Goal: Task Accomplishment & Management: Use online tool/utility

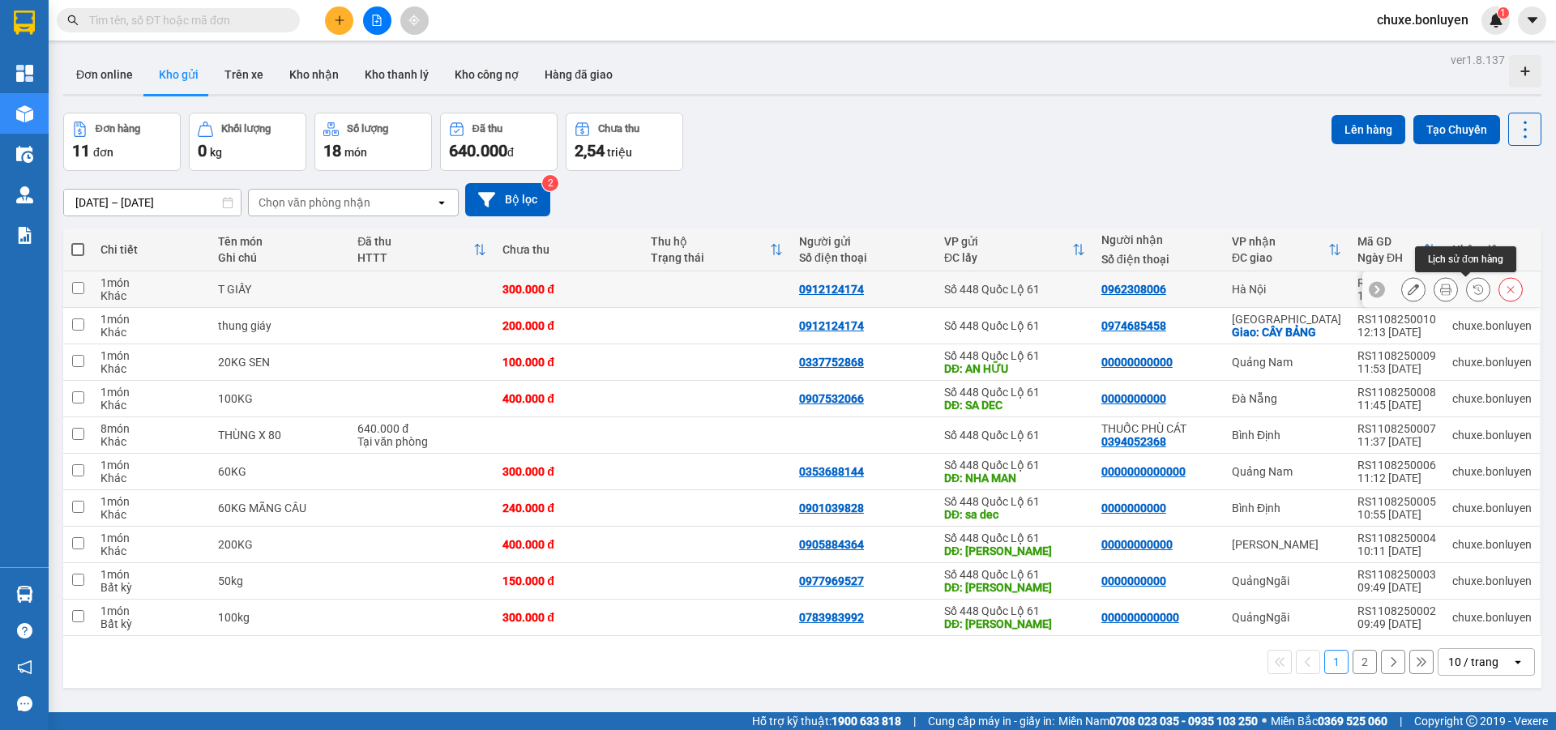
click at [1441, 285] on icon at bounding box center [1446, 289] width 11 height 11
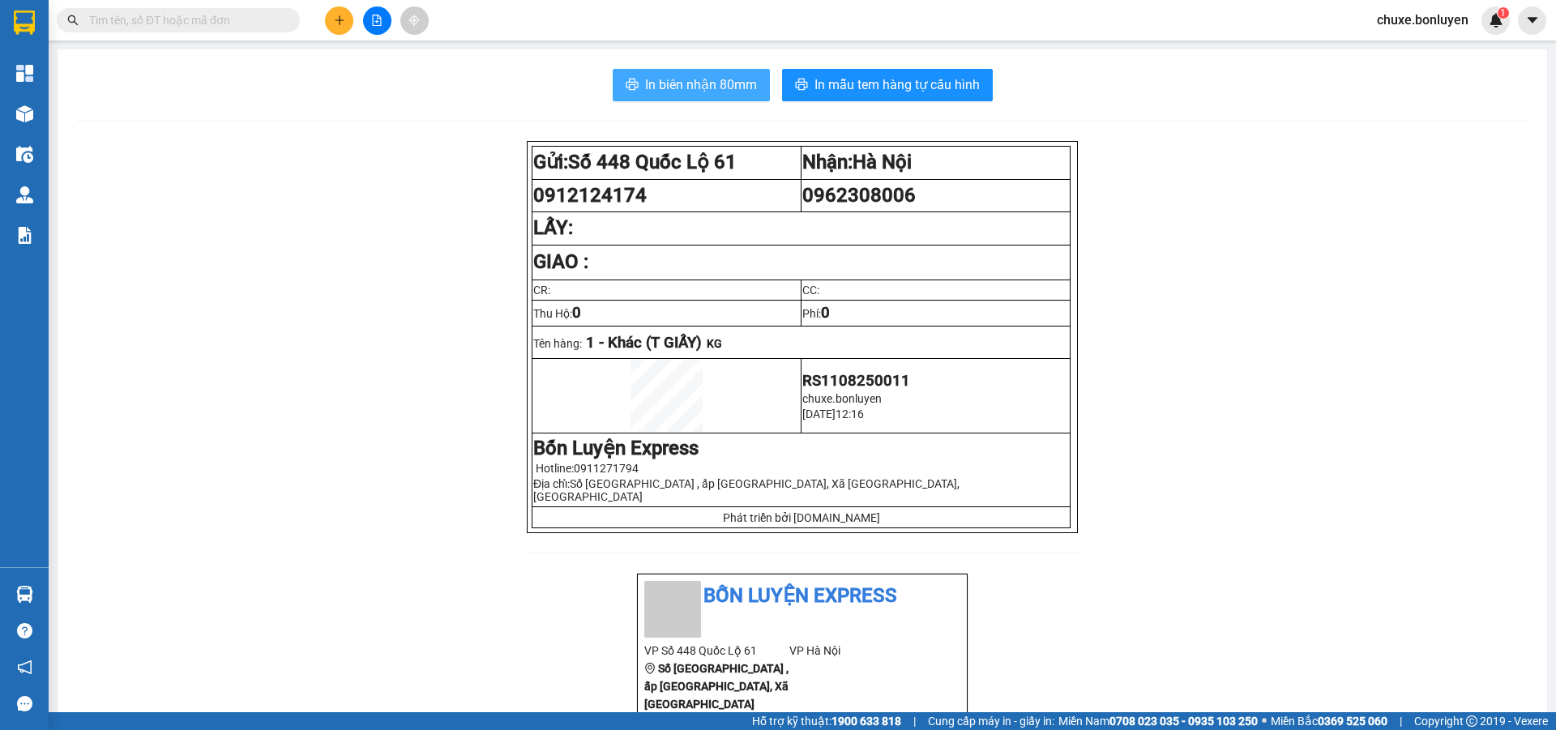
click at [704, 92] on span "In biên nhận 80mm" at bounding box center [701, 85] width 112 height 20
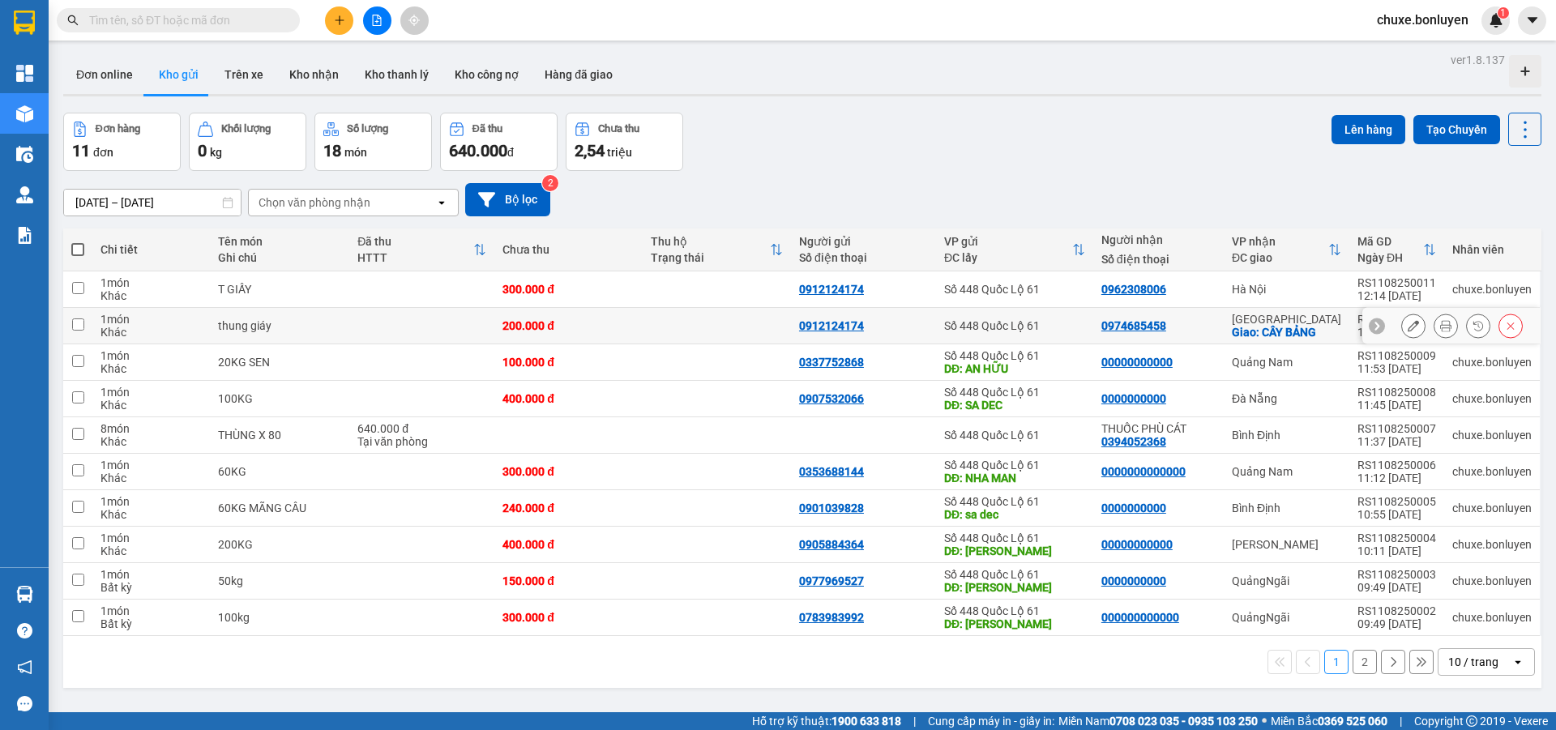
click at [1441, 324] on icon at bounding box center [1446, 325] width 11 height 11
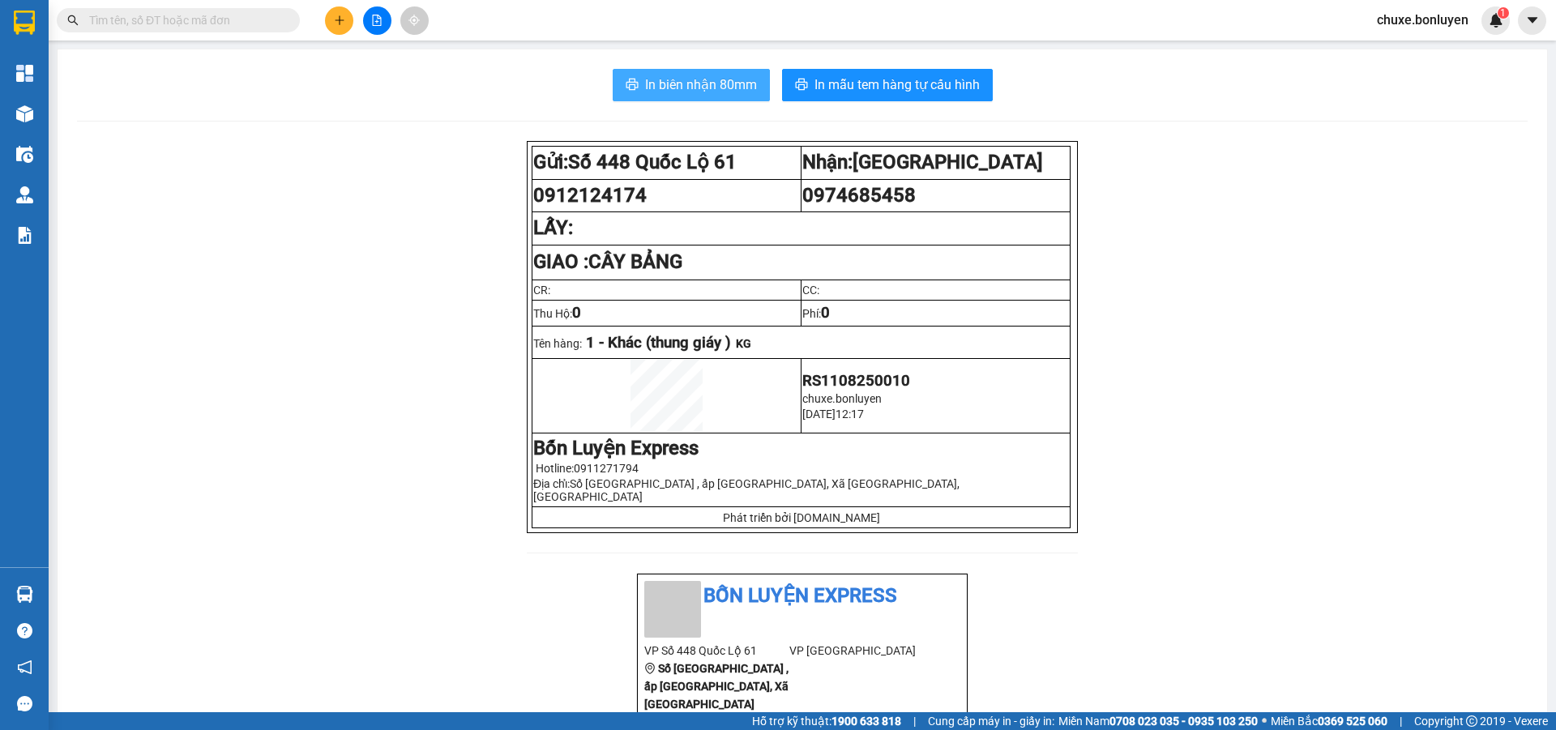
click at [713, 79] on span "In biên nhận 80mm" at bounding box center [701, 85] width 112 height 20
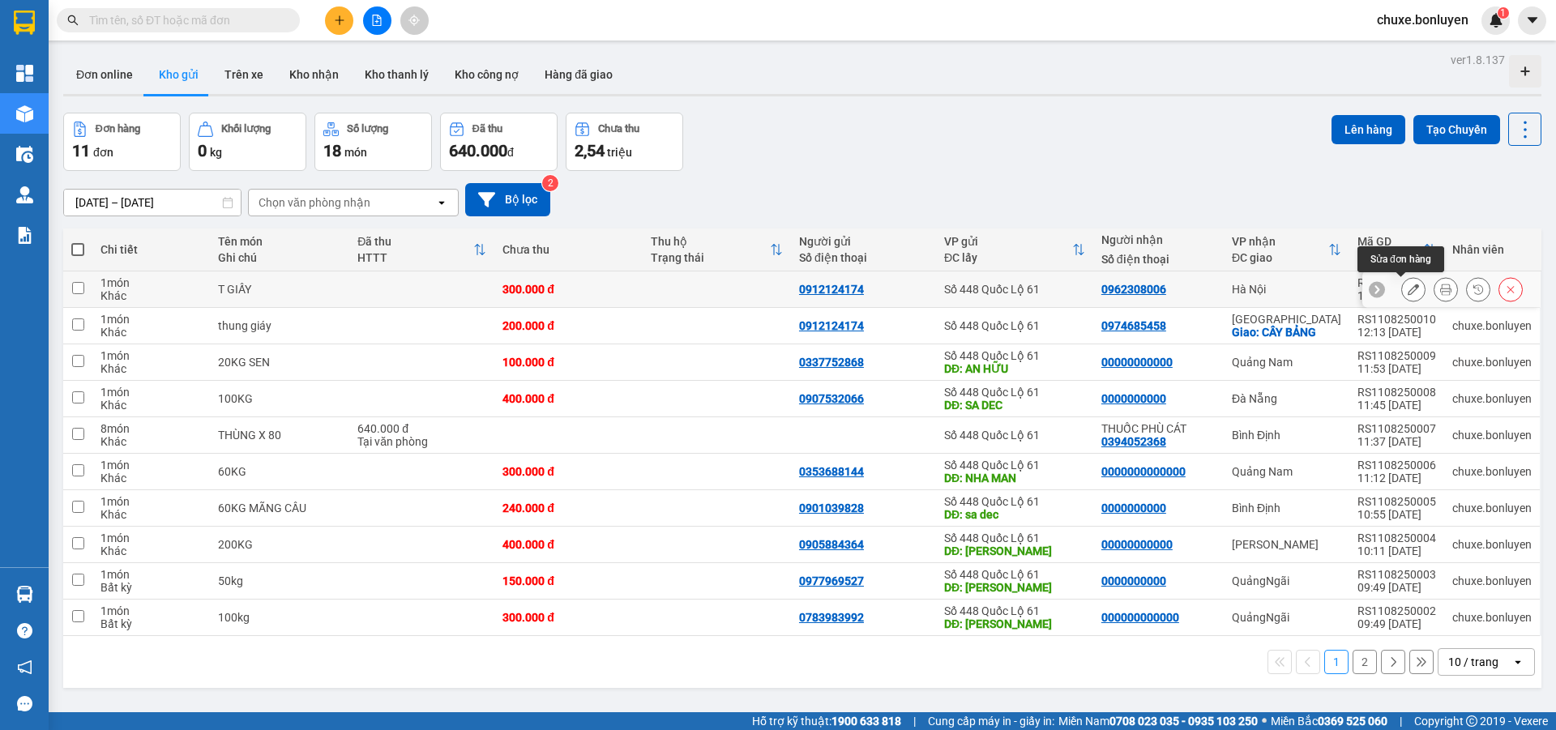
click at [1408, 289] on icon at bounding box center [1413, 289] width 11 height 11
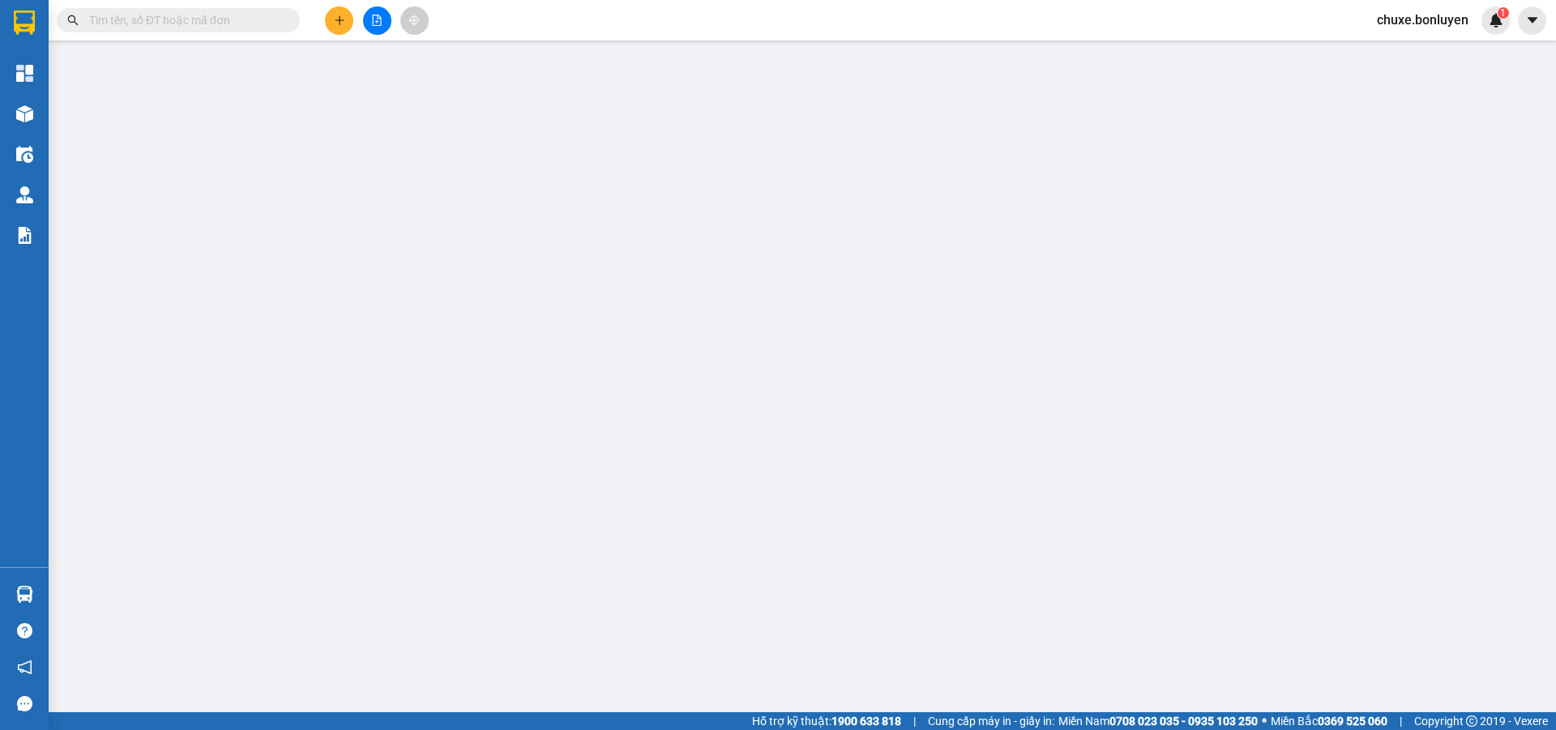
type input "0912124174"
type input "0962308006"
type input "300.000"
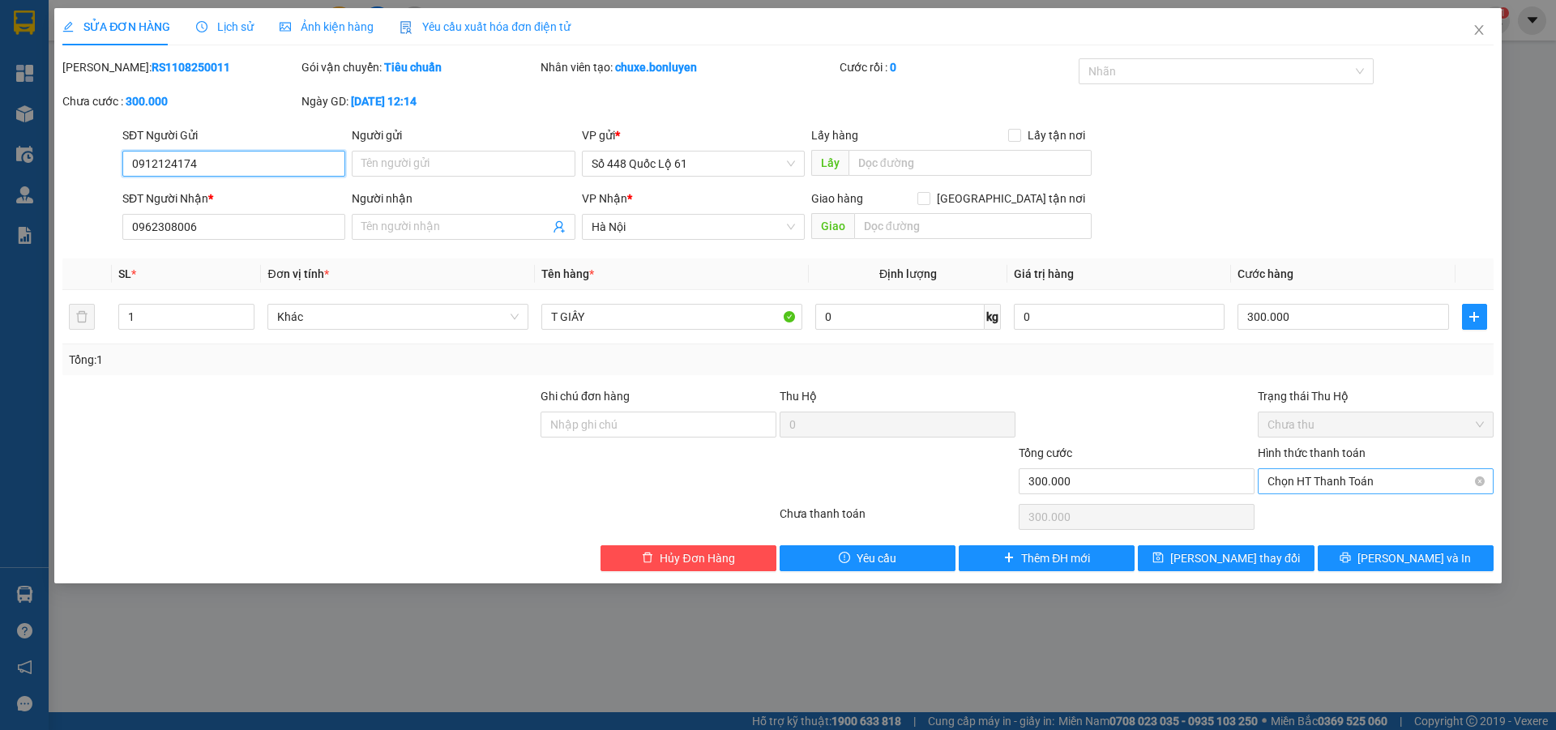
click at [1401, 473] on span "Chọn HT Thanh Toán" at bounding box center [1376, 481] width 216 height 24
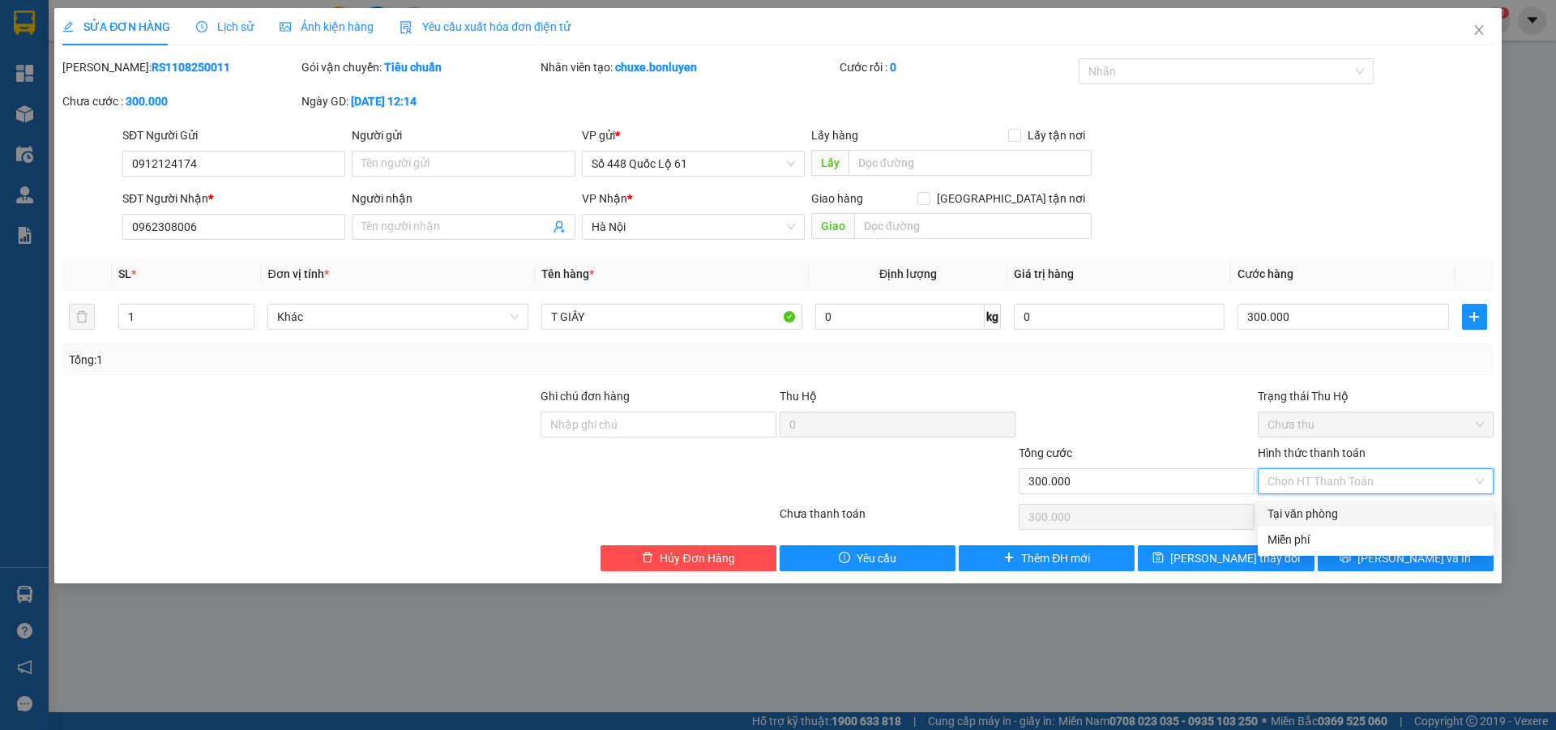
click at [1364, 507] on div "Tại văn phòng" at bounding box center [1376, 514] width 216 height 18
type input "0"
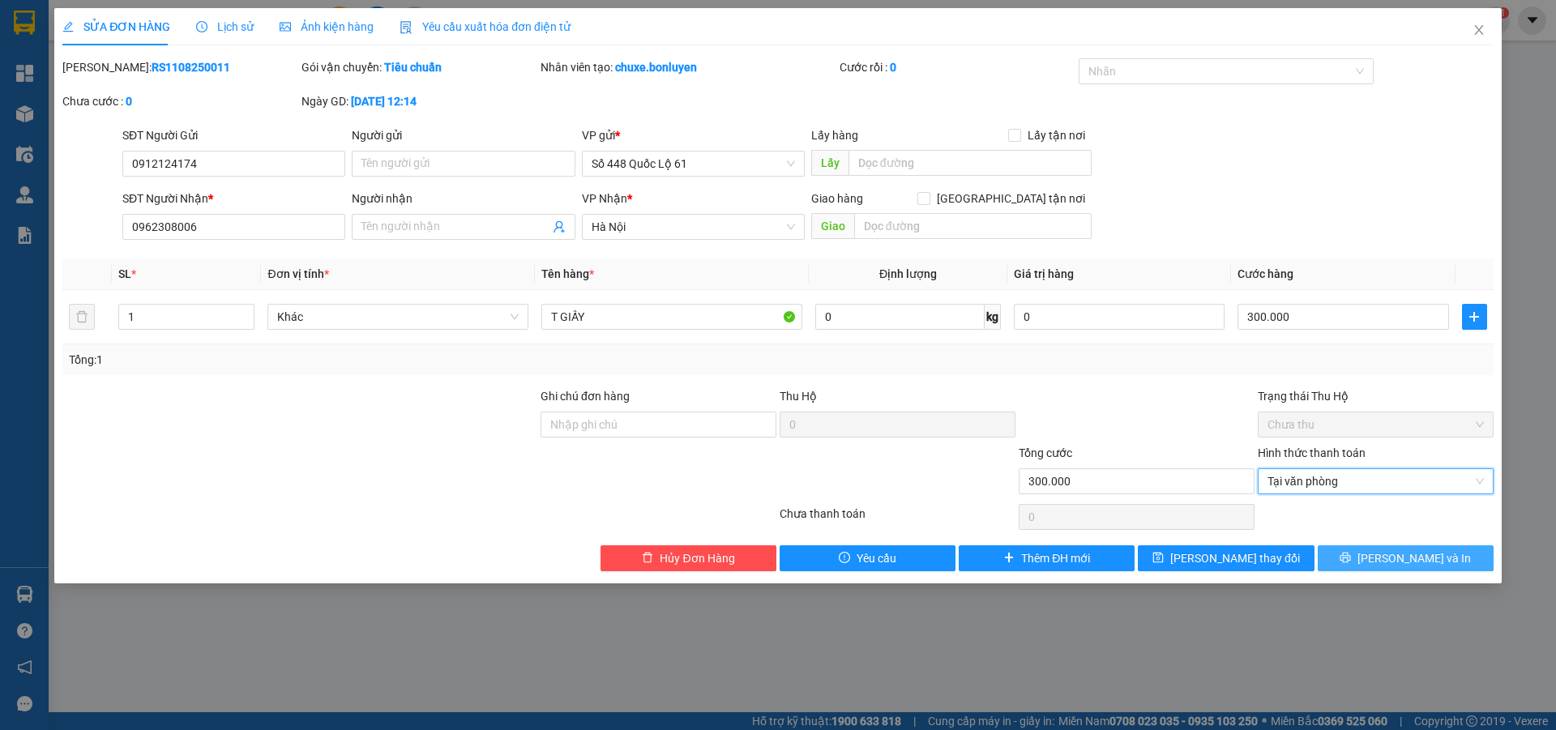
click at [1369, 554] on button "[PERSON_NAME] và In" at bounding box center [1406, 559] width 176 height 26
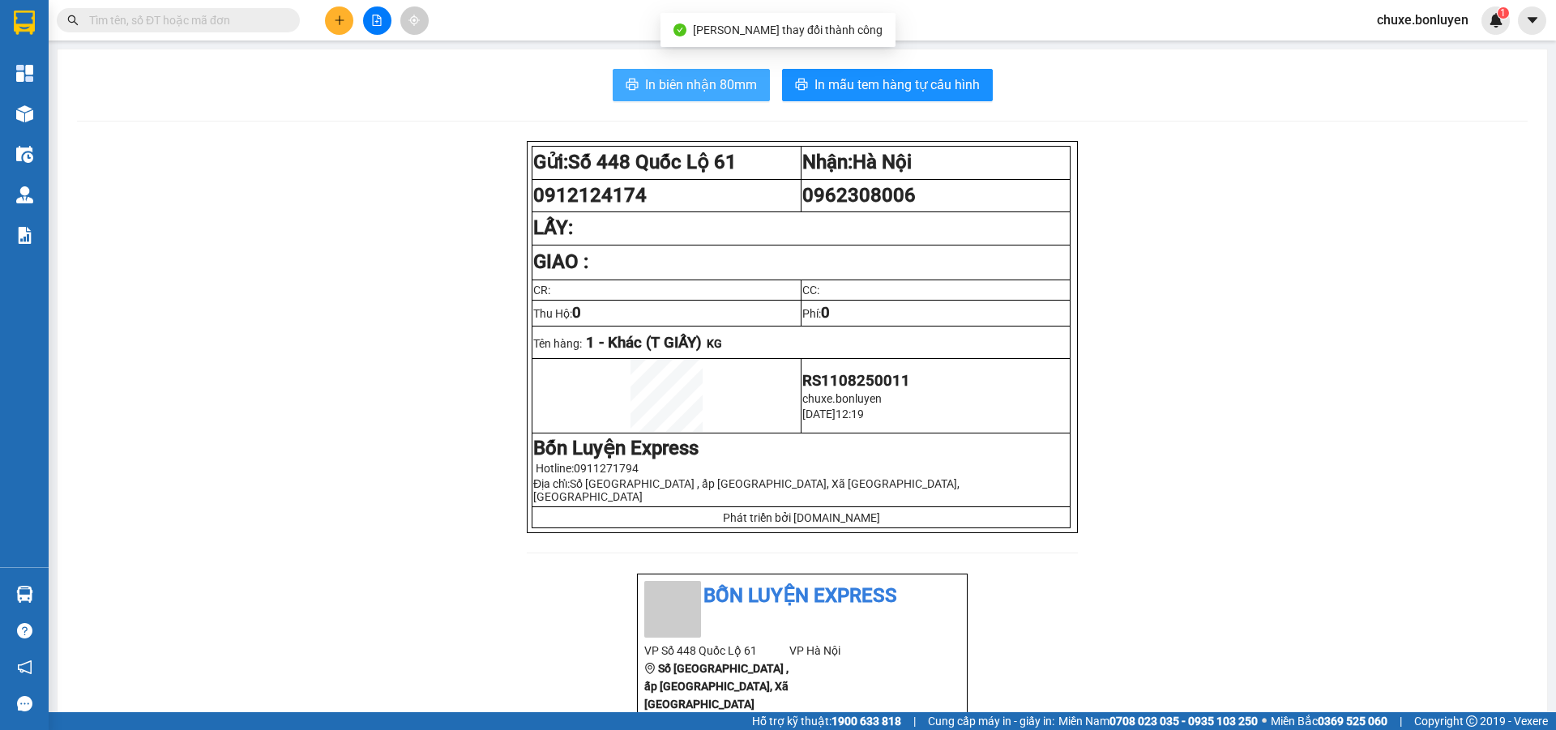
click at [710, 83] on span "In biên nhận 80mm" at bounding box center [701, 85] width 112 height 20
